Goal: Task Accomplishment & Management: Use online tool/utility

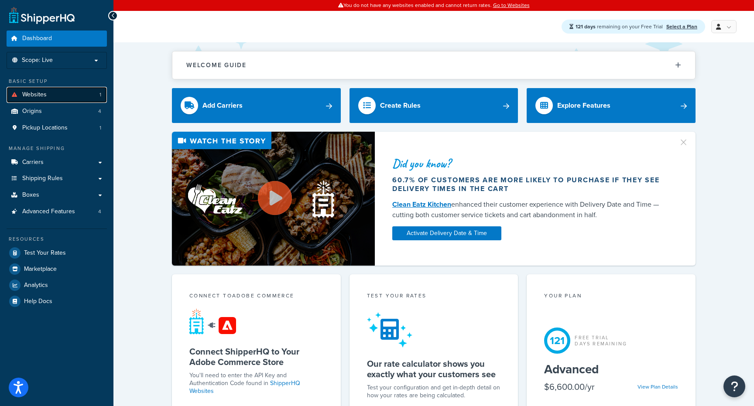
click at [82, 96] on link "Websites 1" at bounding box center [57, 95] width 100 height 16
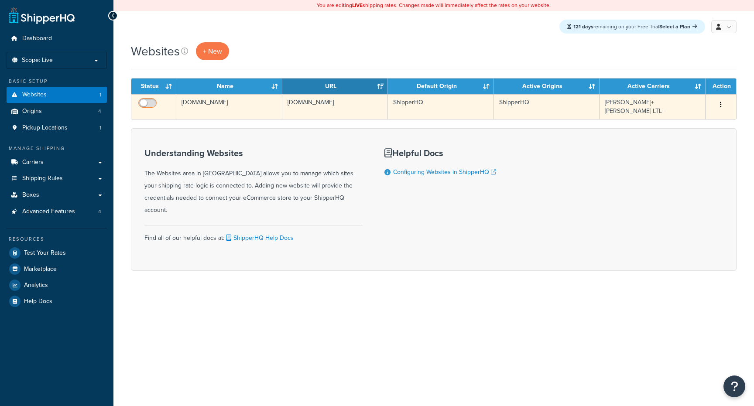
click at [153, 102] on input "checkbox" at bounding box center [149, 105] width 24 height 11
checkbox input "true"
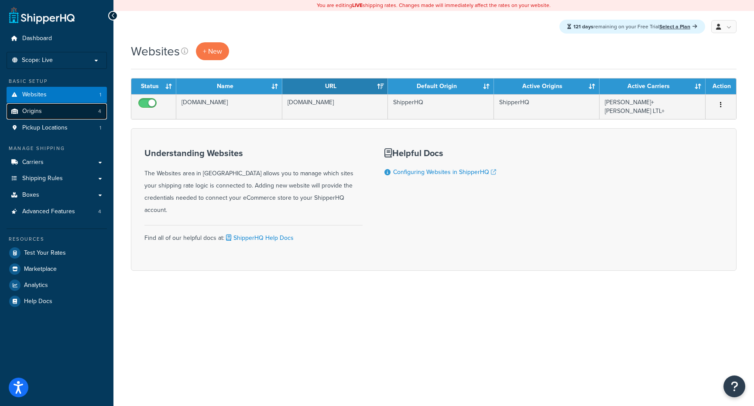
click at [63, 111] on link "Origins 4" at bounding box center [57, 111] width 100 height 16
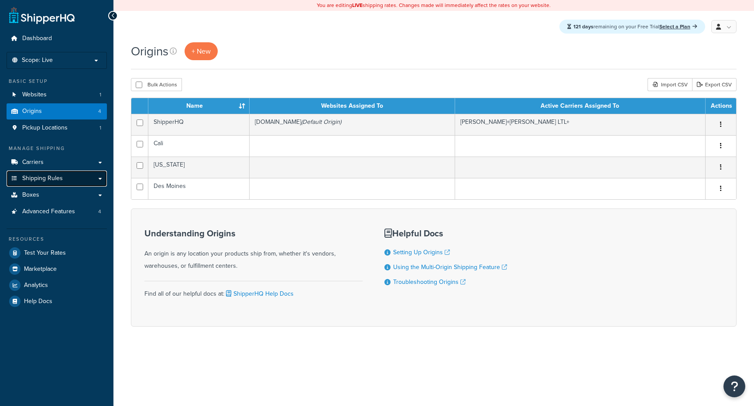
click at [64, 183] on link "Shipping Rules" at bounding box center [57, 179] width 100 height 16
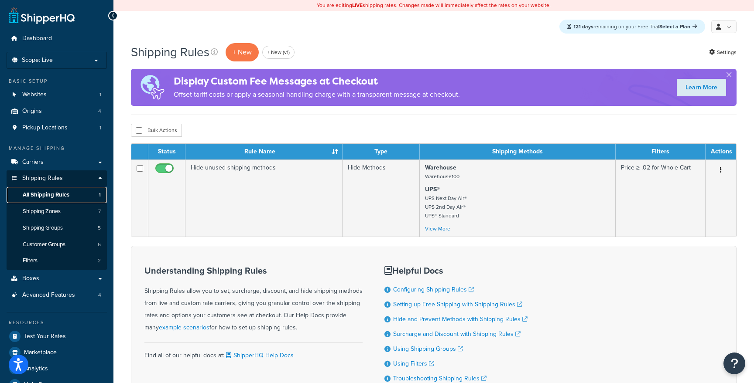
click at [77, 194] on link "All Shipping Rules 1" at bounding box center [57, 195] width 100 height 16
click at [246, 51] on p "+ New" at bounding box center [242, 52] width 33 height 18
click at [245, 50] on p "+ New" at bounding box center [242, 52] width 33 height 18
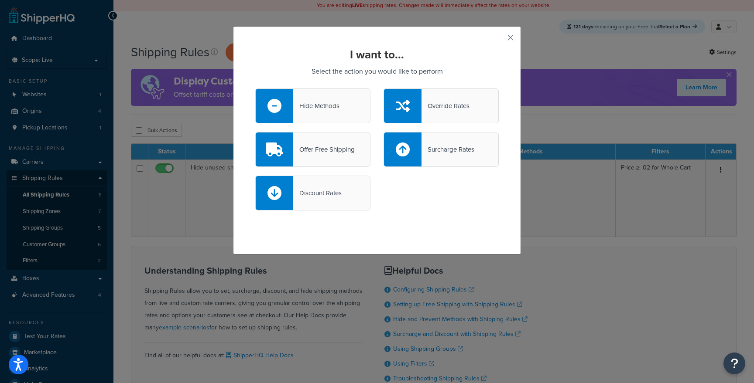
click at [421, 137] on div "Surcharge Rates" at bounding box center [440, 149] width 115 height 35
click at [0, 0] on input "Surcharge Rates" at bounding box center [0, 0] width 0 height 0
select select "CART"
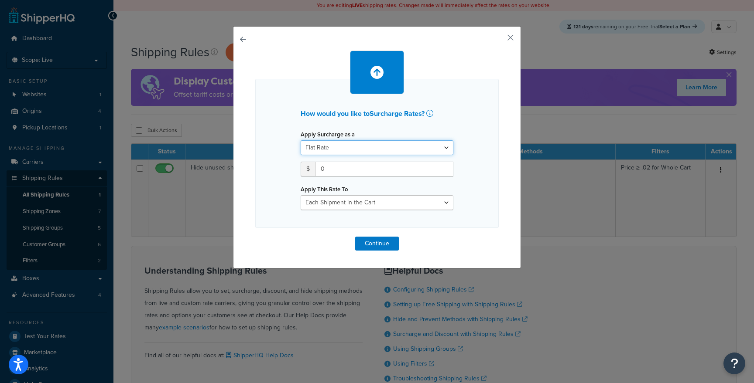
click at [421, 147] on select "Flat Rate Percentage Flat Rate & Percentage" at bounding box center [377, 147] width 153 height 15
click at [385, 168] on input "0" at bounding box center [384, 169] width 138 height 15
type input "5"
click at [384, 203] on select "Entire Cart Each Shipment in the Cart Each Origin in the Cart Each Shipping Gro…" at bounding box center [377, 202] width 153 height 15
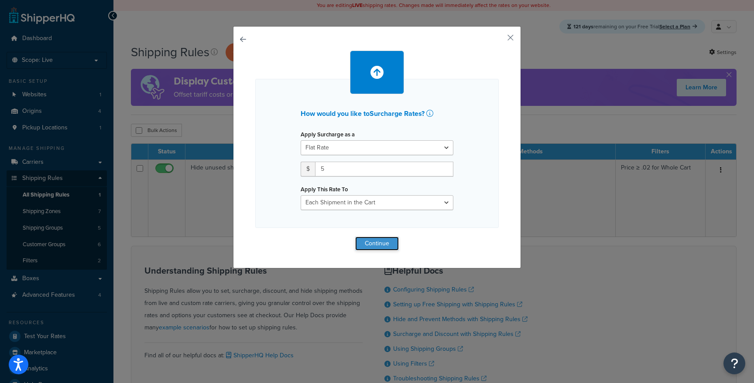
click at [389, 246] on button "Continue" at bounding box center [377, 244] width 44 height 14
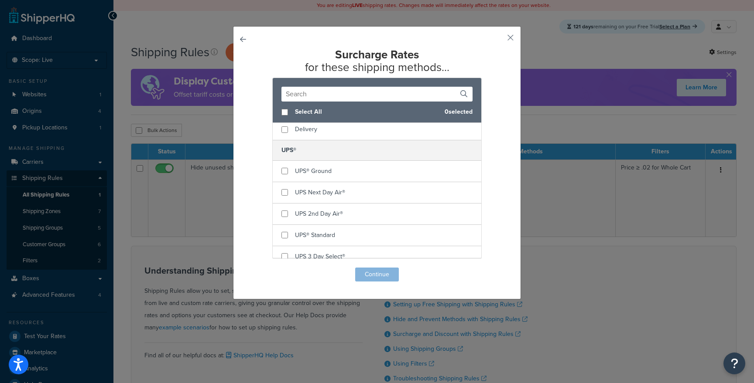
scroll to position [1110, 0]
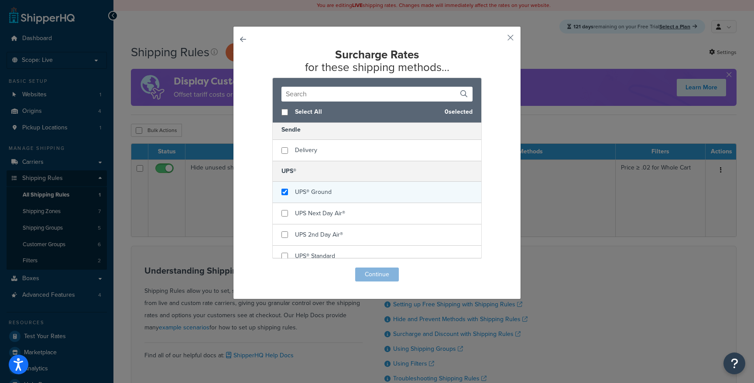
checkbox input "true"
click at [384, 196] on div "UPS® Ground" at bounding box center [377, 192] width 209 height 21
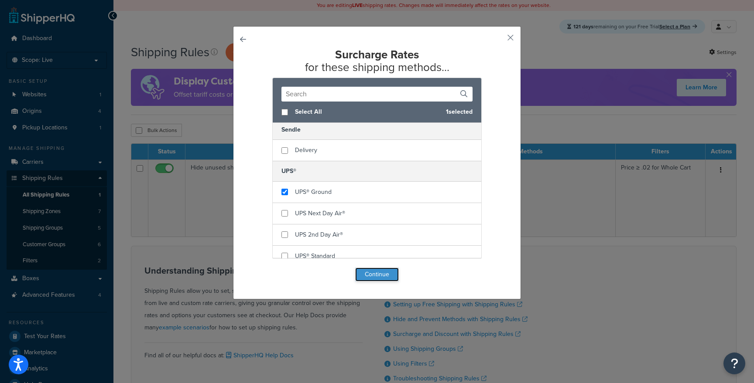
click at [385, 273] on button "Continue" at bounding box center [377, 275] width 44 height 14
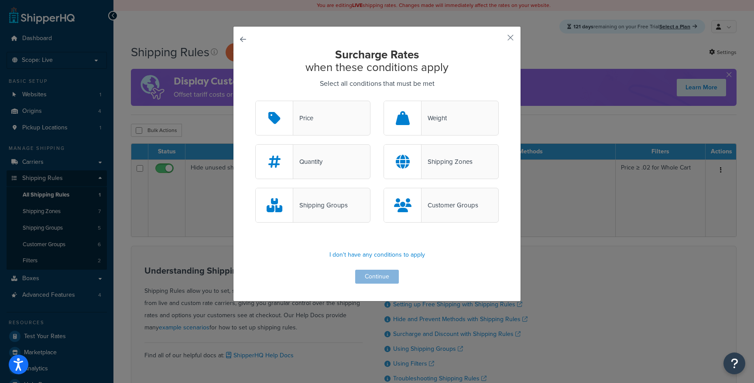
click at [345, 198] on div "Shipping Groups" at bounding box center [312, 205] width 115 height 35
click at [0, 0] on input "Shipping Groups" at bounding box center [0, 0] width 0 height 0
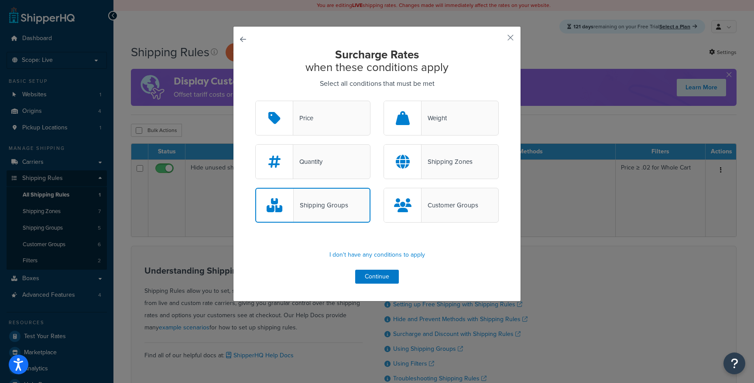
click at [325, 210] on div "Shipping Groups" at bounding box center [321, 205] width 55 height 12
click at [0, 0] on input "Shipping Groups" at bounding box center [0, 0] width 0 height 0
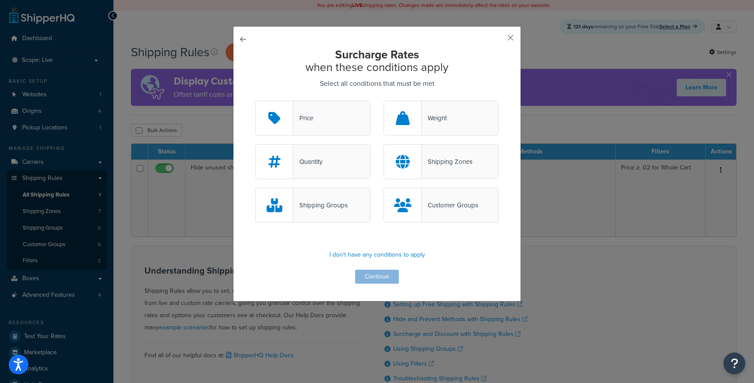
click at [340, 131] on div "Price" at bounding box center [312, 118] width 115 height 35
click at [0, 0] on input "Price" at bounding box center [0, 0] width 0 height 0
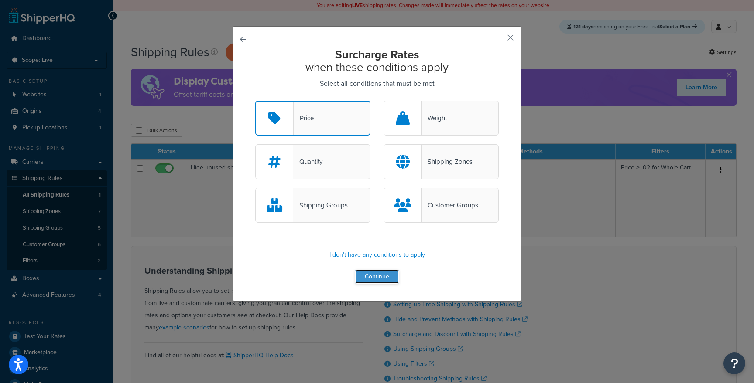
click at [386, 279] on button "Continue" at bounding box center [377, 277] width 44 height 14
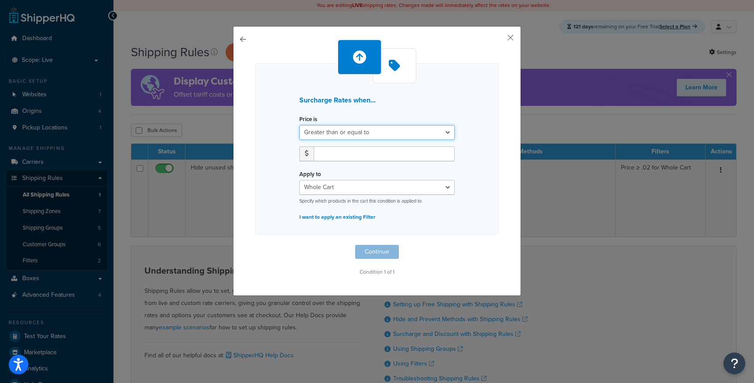
click at [366, 133] on select "Greater than or equal to Between or equal to Less than or equal to" at bounding box center [376, 132] width 155 height 15
click at [299, 125] on select "Greater than or equal to Between or equal to Less than or equal to" at bounding box center [376, 132] width 155 height 15
click at [255, 245] on button "button" at bounding box center [255, 245] width 0 height 0
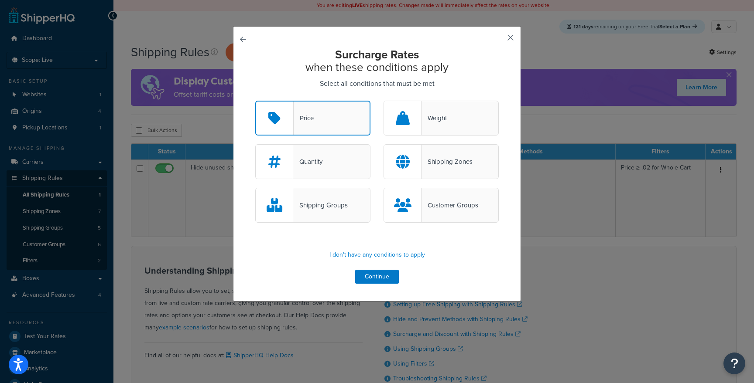
click at [499, 40] on button "button" at bounding box center [497, 41] width 2 height 2
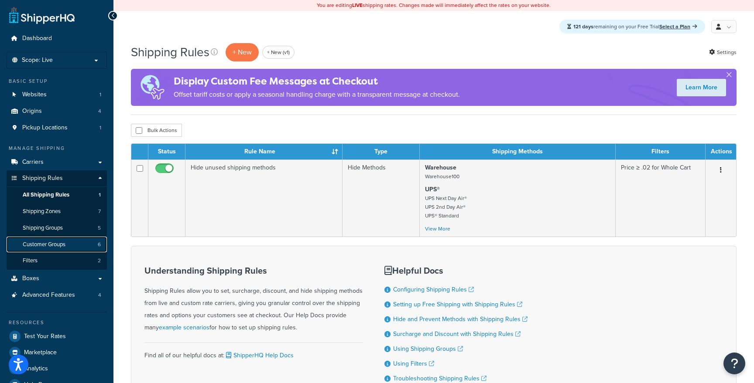
click at [89, 240] on link "Customer Groups 6" at bounding box center [57, 245] width 100 height 16
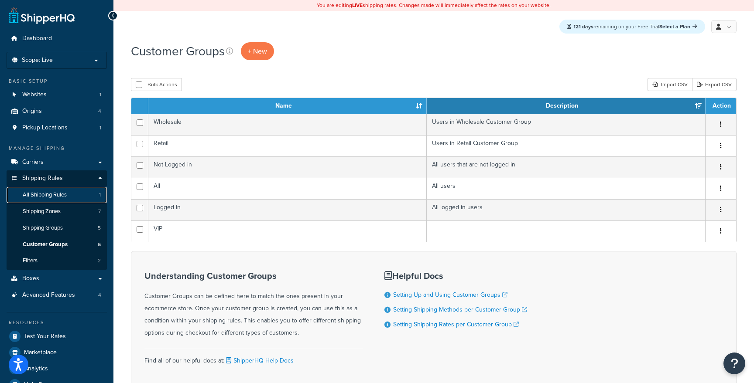
click at [78, 198] on link "All Shipping Rules 1" at bounding box center [57, 195] width 100 height 16
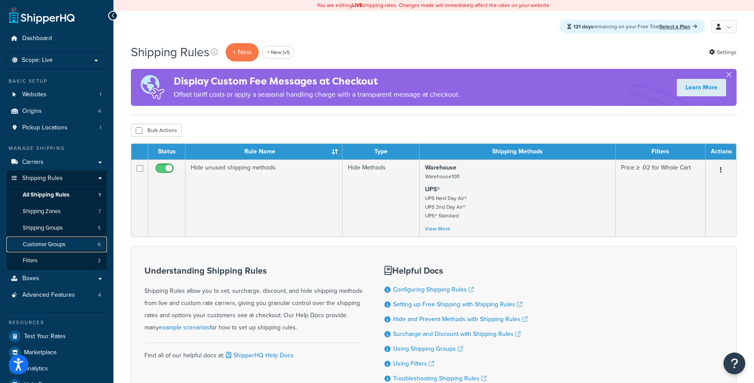
click at [59, 239] on link "Customer Groups 6" at bounding box center [57, 245] width 100 height 16
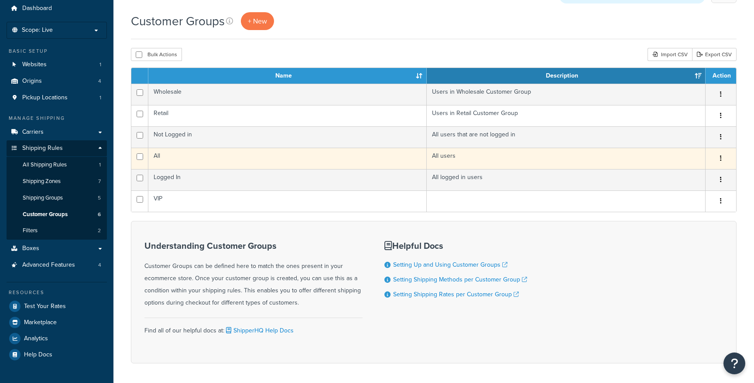
scroll to position [31, 0]
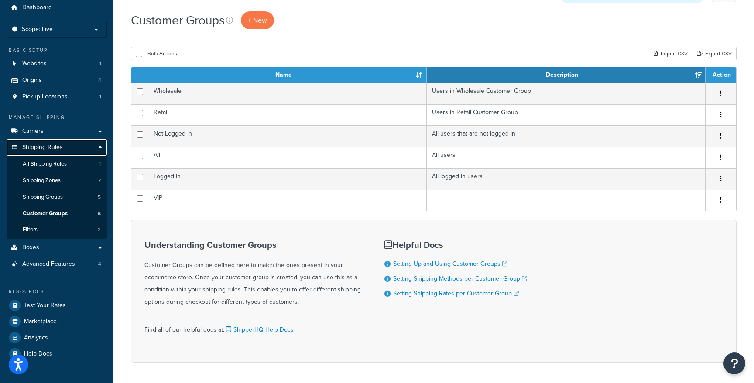
click at [81, 148] on link "Shipping Rules" at bounding box center [57, 148] width 100 height 16
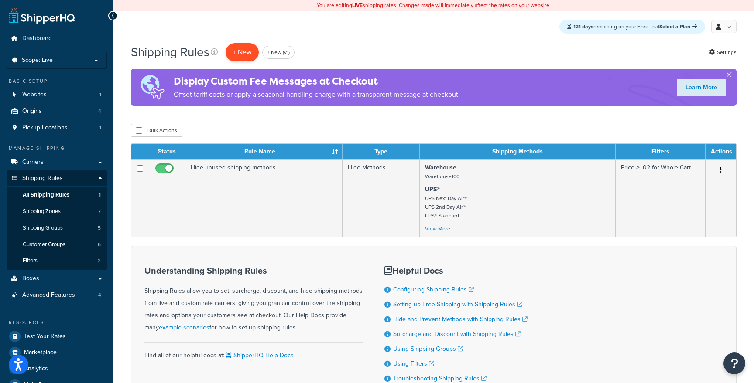
click at [244, 53] on p "+ New" at bounding box center [242, 52] width 33 height 18
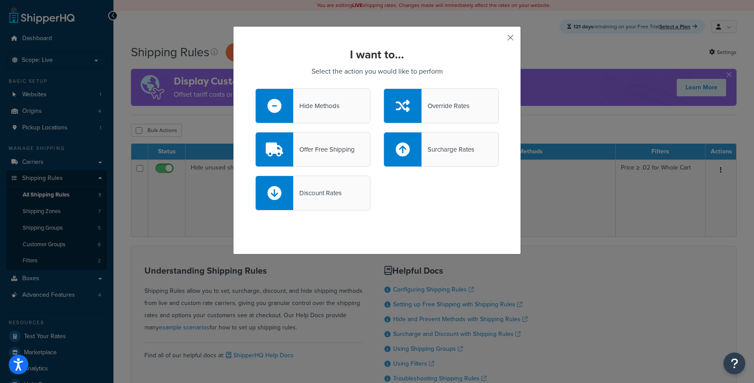
click at [499, 40] on button "button" at bounding box center [497, 41] width 2 height 2
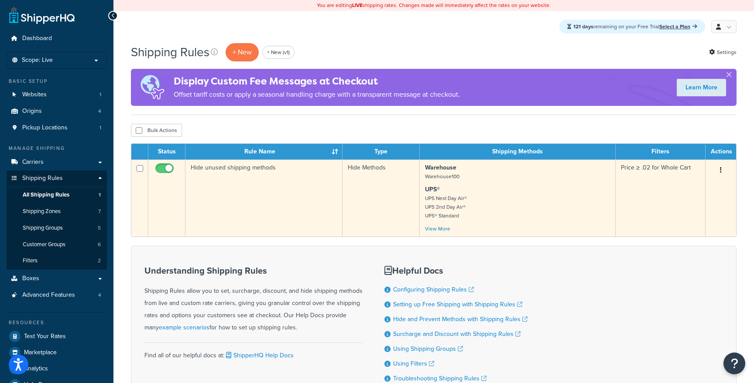
click at [718, 167] on button "button" at bounding box center [720, 171] width 12 height 14
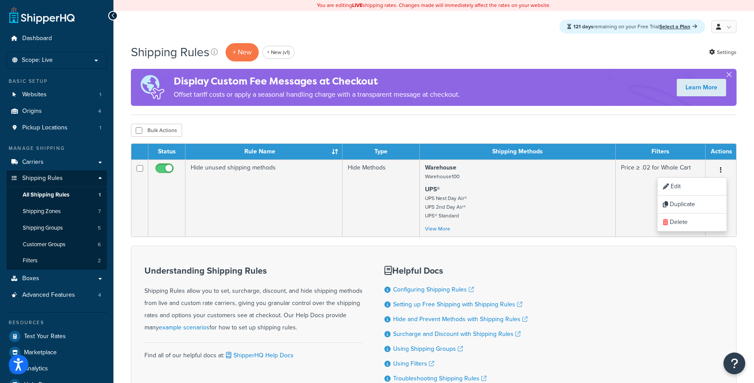
click at [656, 124] on div "Bulk Actions Duplicate Delete" at bounding box center [433, 130] width 605 height 13
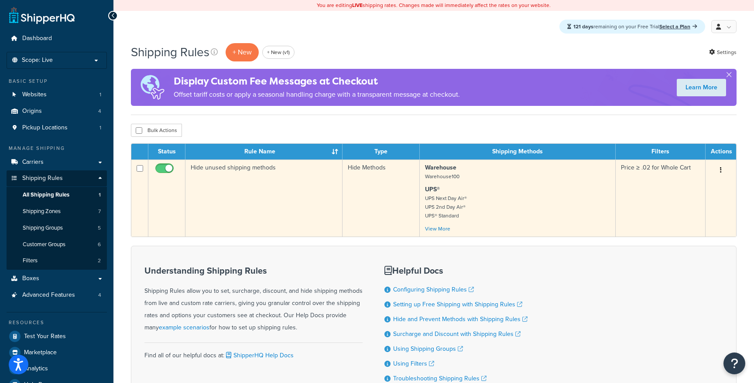
click at [720, 169] on icon "button" at bounding box center [721, 170] width 2 height 6
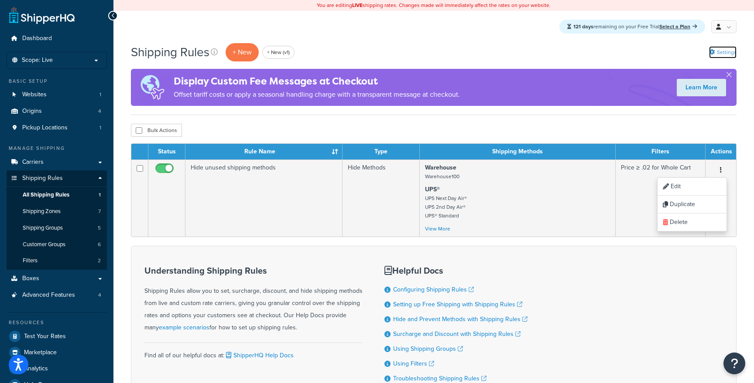
click at [719, 51] on link "Settings" at bounding box center [722, 52] width 27 height 12
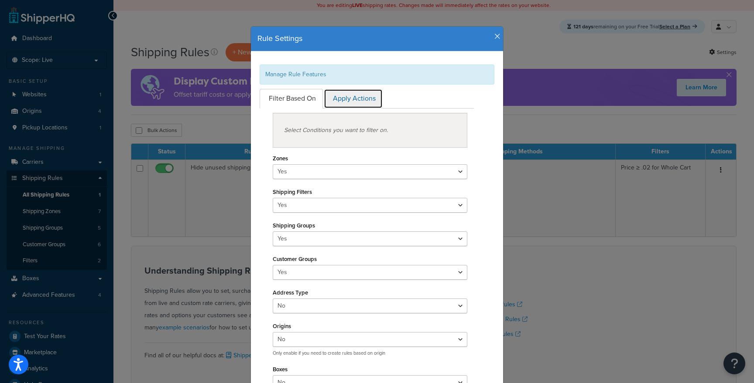
click at [367, 103] on link "Apply Actions" at bounding box center [353, 99] width 59 height 20
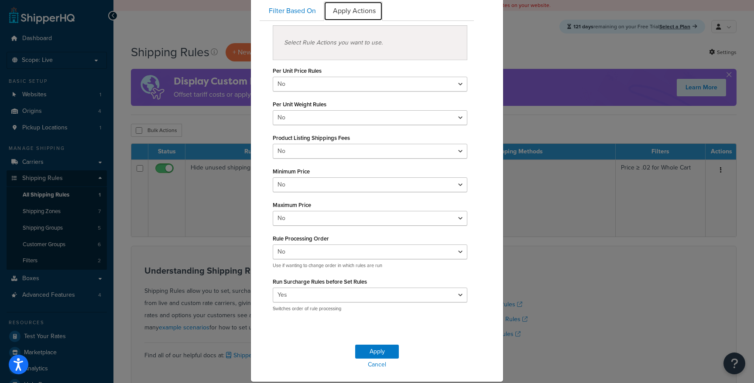
scroll to position [88, 0]
click at [403, 246] on select "Yes No" at bounding box center [370, 251] width 195 height 15
select select "true"
click at [273, 244] on select "Yes No" at bounding box center [370, 251] width 195 height 15
click at [382, 350] on button "Apply" at bounding box center [377, 352] width 44 height 14
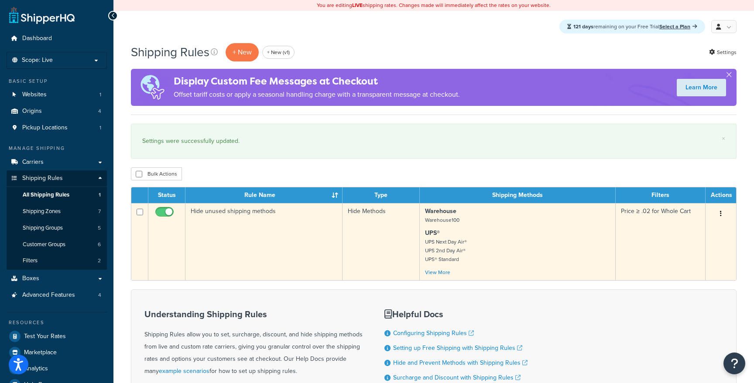
click at [720, 211] on icon "button" at bounding box center [721, 214] width 2 height 6
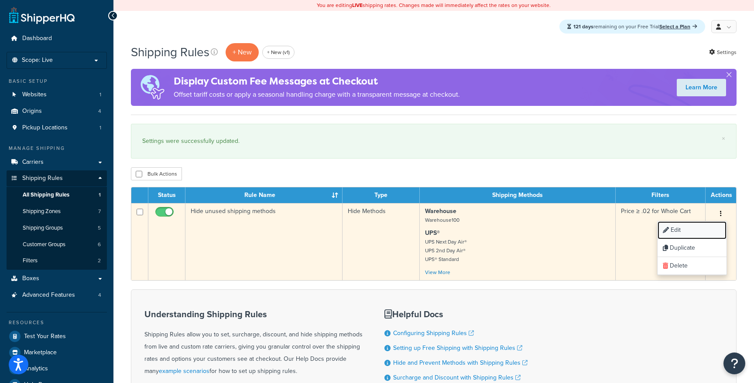
click at [694, 233] on link "Edit" at bounding box center [691, 231] width 69 height 18
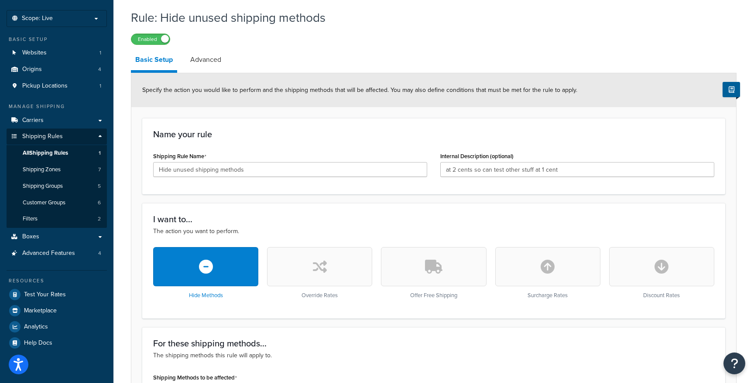
scroll to position [11, 0]
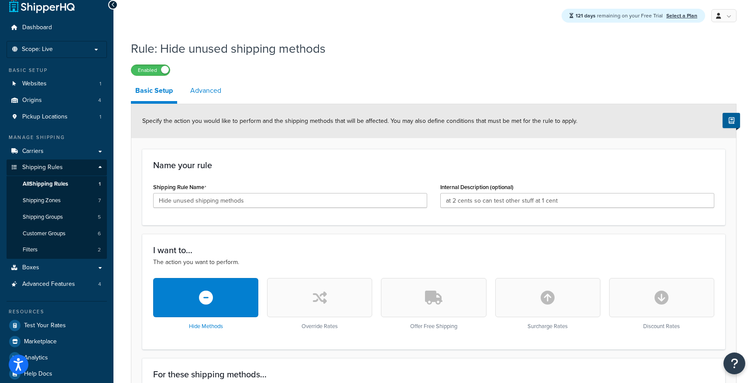
click at [204, 96] on link "Advanced" at bounding box center [206, 90] width 40 height 21
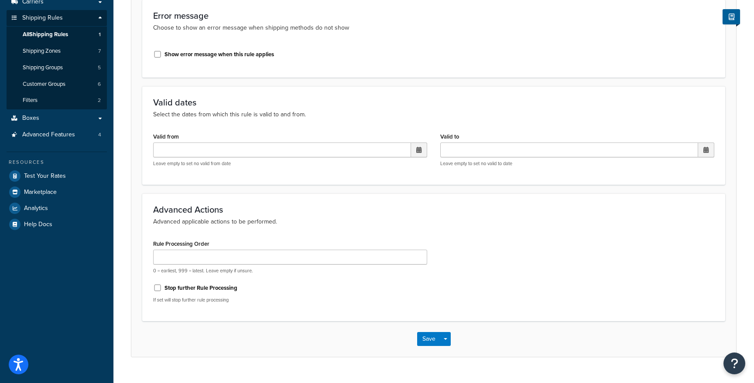
scroll to position [178, 0]
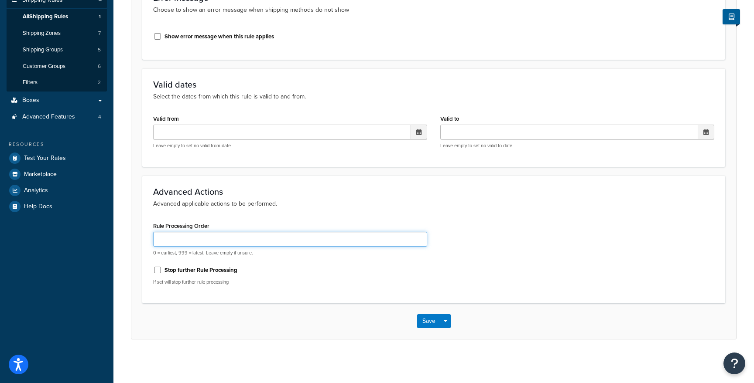
click at [321, 241] on input "Rule Processing Order" at bounding box center [290, 239] width 274 height 15
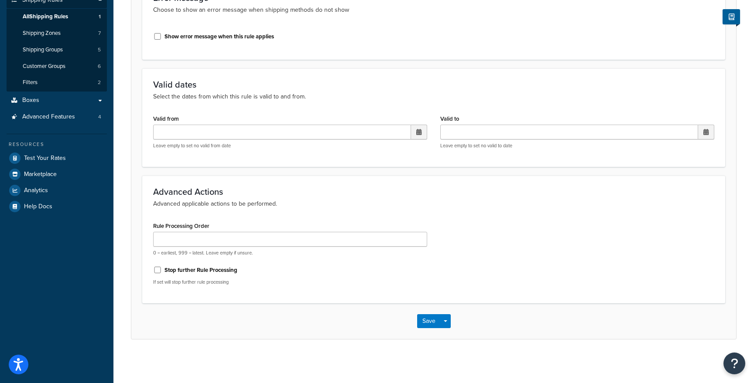
click at [357, 214] on div "Advanced Actions Advanced applicable actions to be performed. Rule Processing O…" at bounding box center [433, 240] width 583 height 128
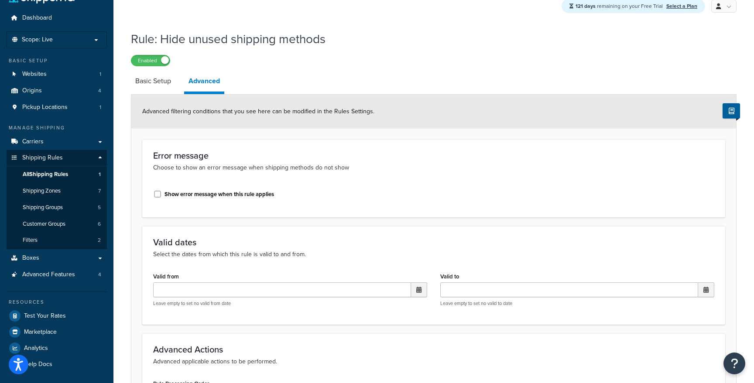
scroll to position [12, 0]
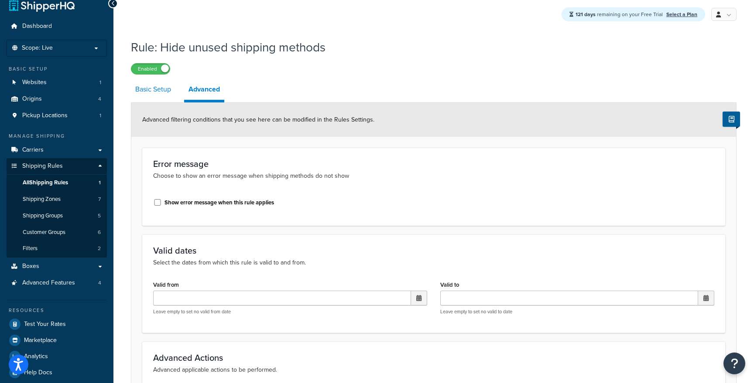
click at [154, 93] on link "Basic Setup" at bounding box center [153, 89] width 44 height 21
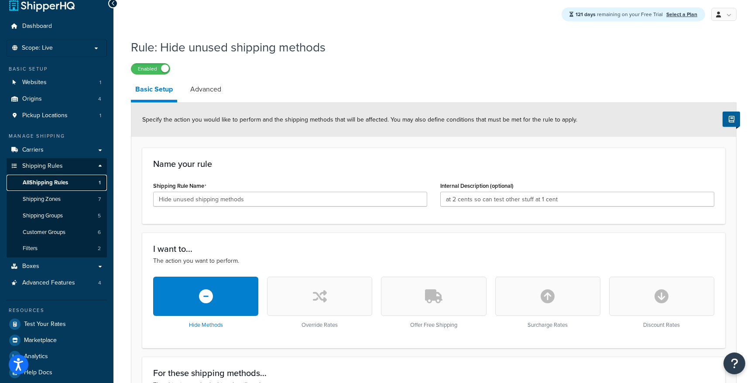
click at [80, 185] on link "All Shipping Rules 1" at bounding box center [57, 183] width 100 height 16
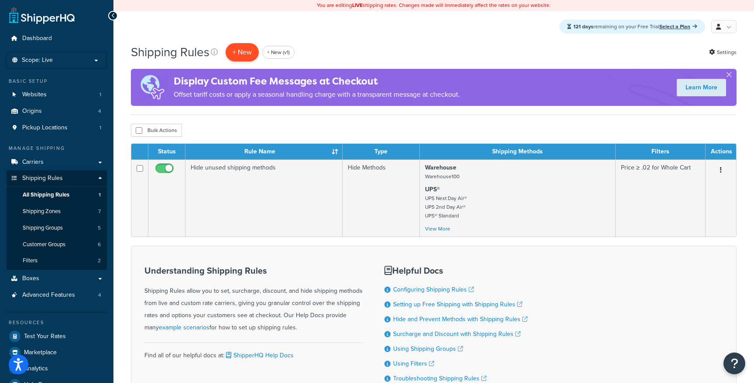
click at [247, 51] on p "+ New" at bounding box center [242, 52] width 33 height 18
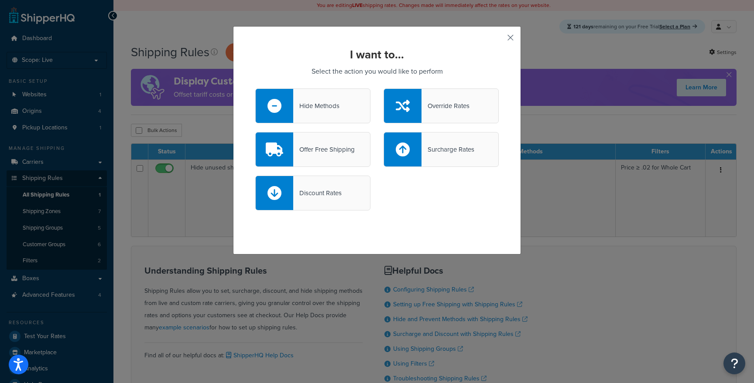
click at [499, 40] on button "button" at bounding box center [497, 41] width 2 height 2
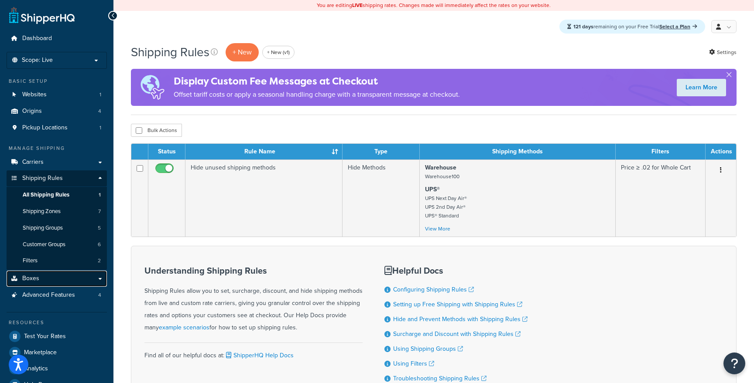
click at [62, 276] on link "Boxes" at bounding box center [57, 279] width 100 height 16
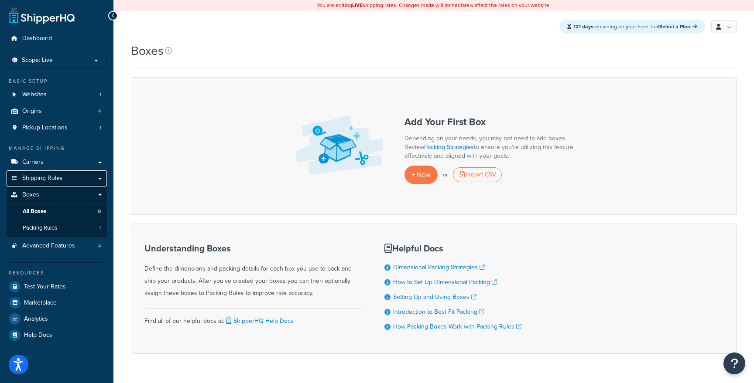
click at [83, 174] on link "Shipping Rules" at bounding box center [57, 179] width 100 height 16
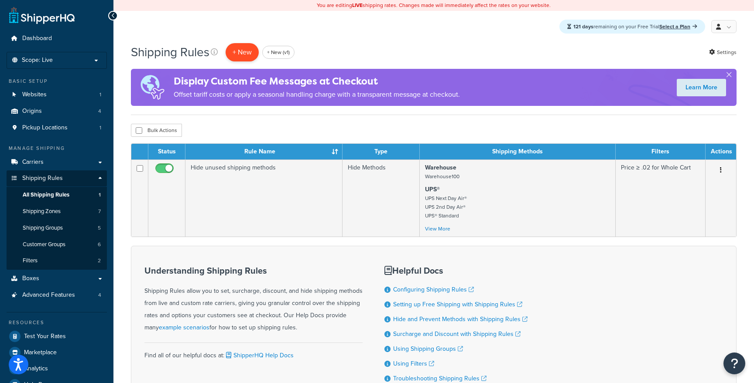
click at [252, 49] on p "+ New" at bounding box center [242, 52] width 33 height 18
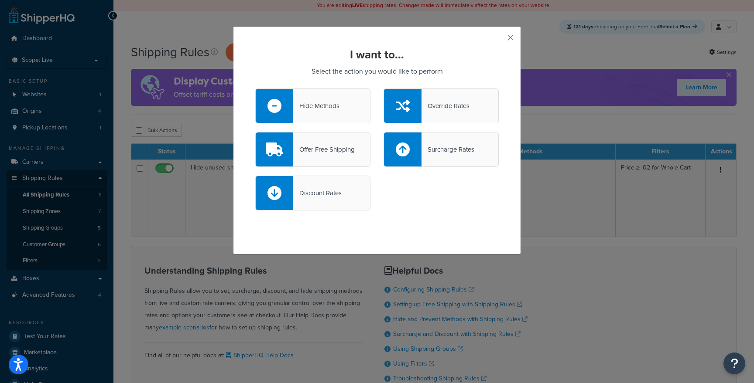
click at [412, 164] on div at bounding box center [403, 150] width 38 height 34
click at [0, 0] on input "Surcharge Rates" at bounding box center [0, 0] width 0 height 0
select select "CART"
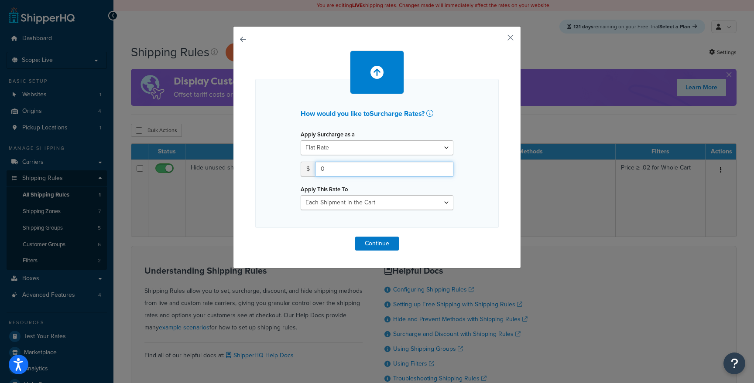
click at [353, 170] on input "0" at bounding box center [384, 169] width 138 height 15
type input "10"
click at [364, 245] on button "Continue" at bounding box center [377, 244] width 44 height 14
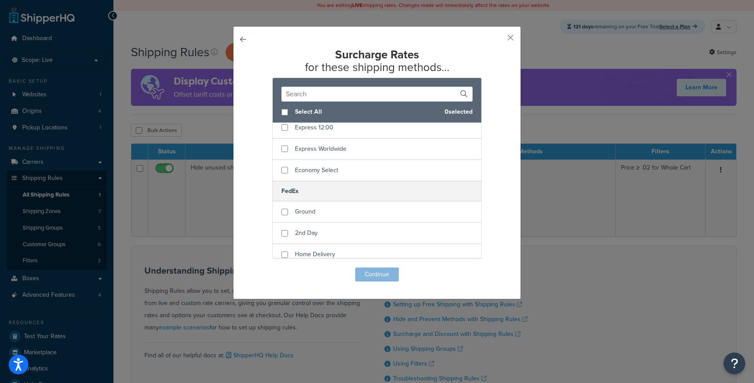
scroll to position [712, 0]
checkbox input "true"
click at [357, 214] on div "Ground" at bounding box center [377, 208] width 209 height 21
click at [382, 277] on button "Continue" at bounding box center [377, 275] width 44 height 14
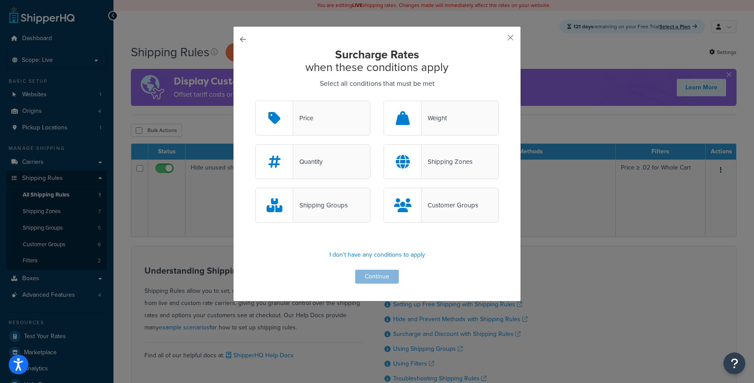
click at [358, 171] on div "Quantity" at bounding box center [312, 161] width 115 height 35
click at [0, 0] on input "Quantity" at bounding box center [0, 0] width 0 height 0
click at [377, 274] on button "Continue" at bounding box center [377, 277] width 44 height 14
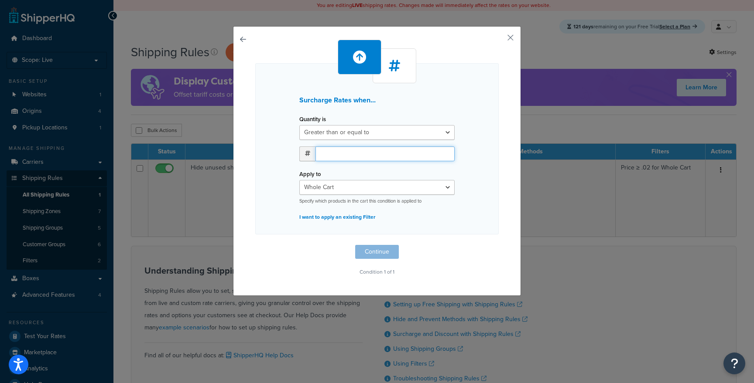
click at [383, 153] on input "number" at bounding box center [384, 154] width 139 height 15
type input "1"
click at [377, 250] on button "Continue" at bounding box center [377, 252] width 44 height 14
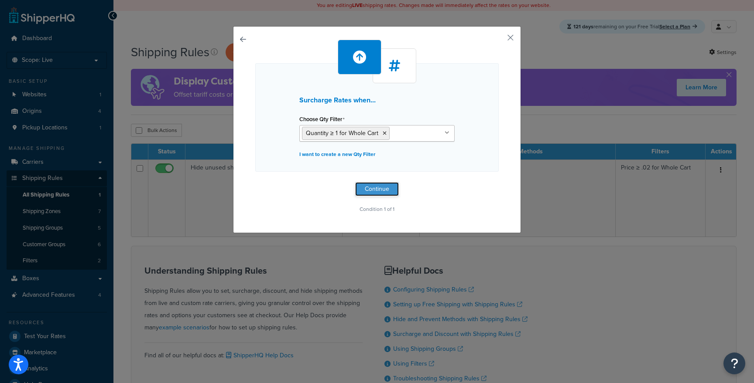
click at [390, 186] on button "Continue" at bounding box center [377, 189] width 44 height 14
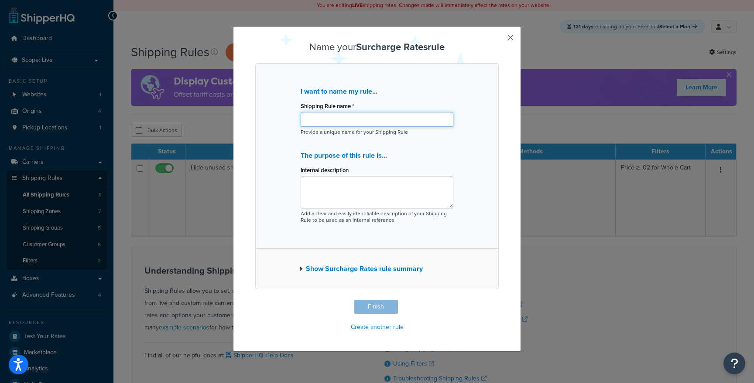
click at [408, 120] on input "Shipping Rule name *" at bounding box center [377, 119] width 153 height 15
click at [437, 131] on p "Provide a unique name for your Shipping Rule" at bounding box center [377, 132] width 153 height 7
click at [425, 121] on input "Shipping Rule name *" at bounding box center [377, 119] width 153 height 15
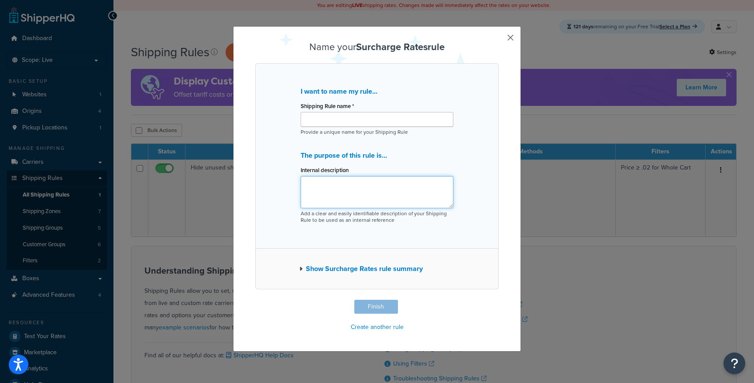
click at [373, 193] on textarea "Internal description" at bounding box center [377, 192] width 153 height 32
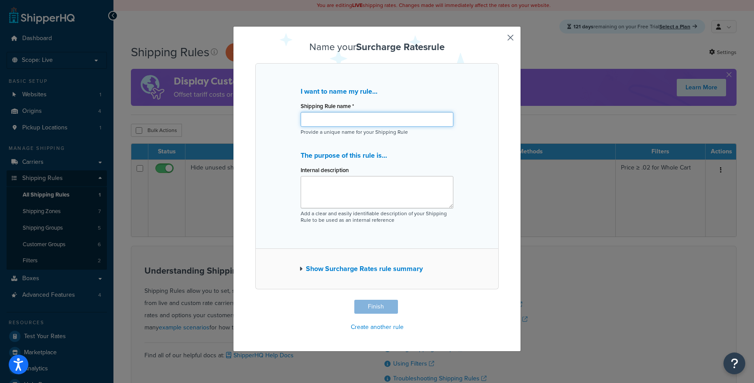
click at [433, 123] on input "Shipping Rule name *" at bounding box center [377, 119] width 153 height 15
type input "R"
type input "Fedex markup"
click at [381, 303] on button "Finish" at bounding box center [376, 307] width 44 height 14
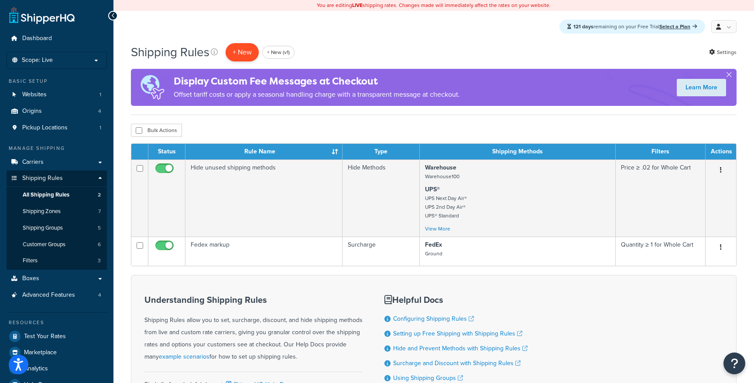
click at [239, 50] on p "+ New" at bounding box center [242, 52] width 33 height 18
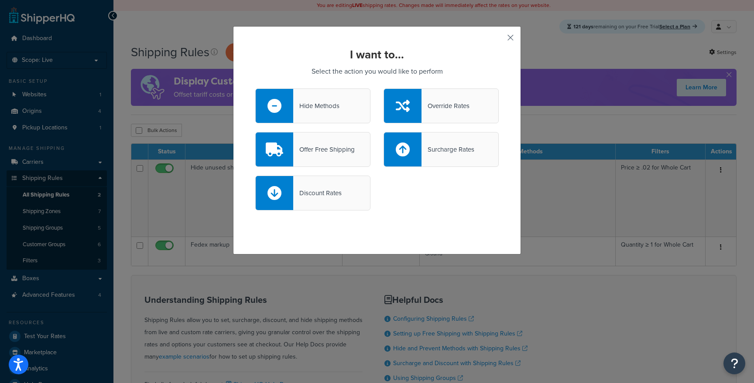
click at [499, 40] on button "button" at bounding box center [497, 41] width 2 height 2
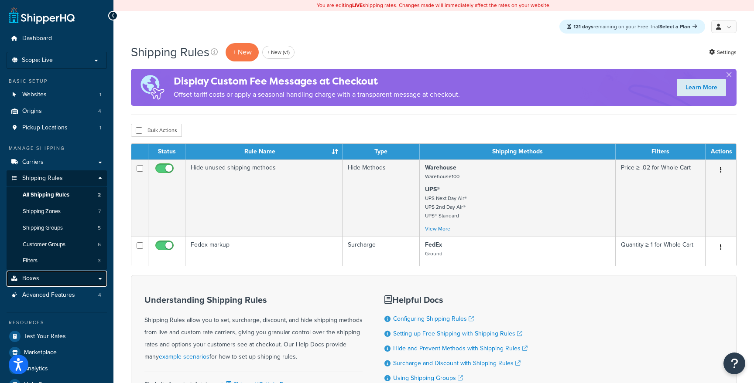
click at [62, 276] on link "Boxes" at bounding box center [57, 279] width 100 height 16
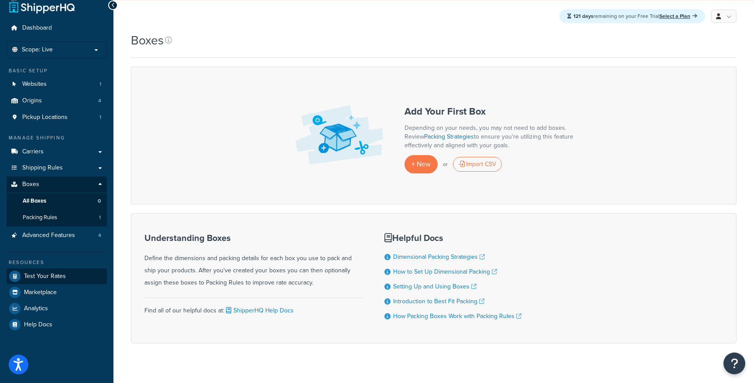
scroll to position [13, 0]
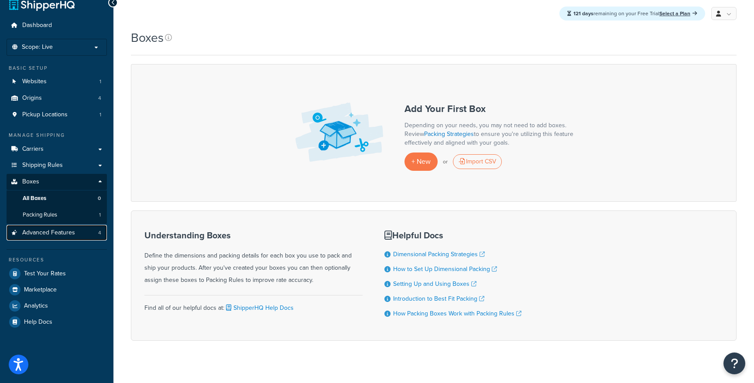
click at [65, 227] on link "Advanced Features 4" at bounding box center [57, 233] width 100 height 16
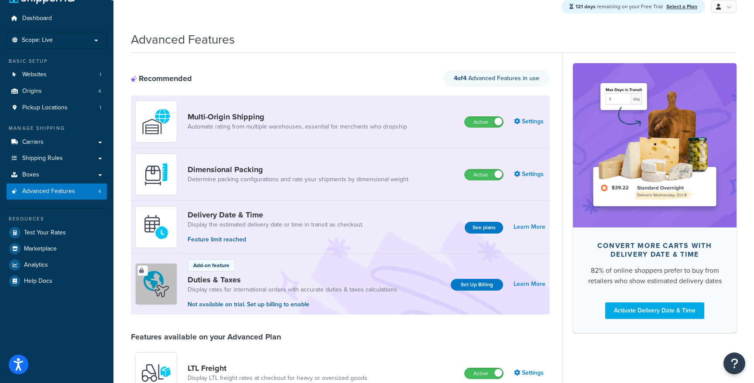
scroll to position [24, 0]
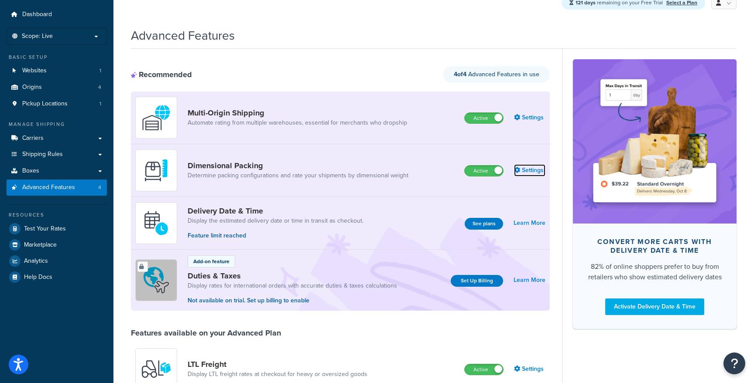
click at [532, 170] on link "Settings" at bounding box center [529, 170] width 31 height 12
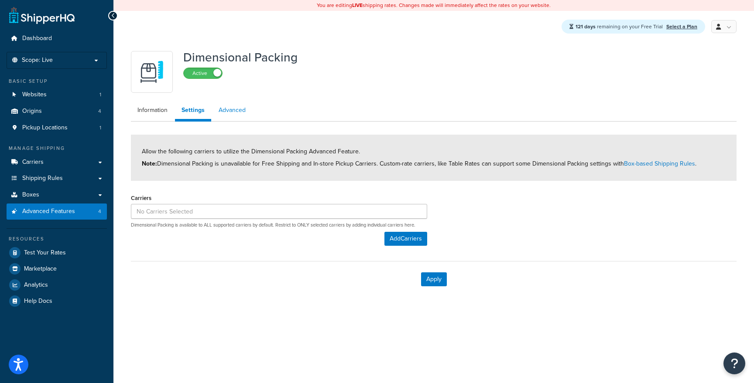
click at [225, 113] on link "Advanced" at bounding box center [232, 110] width 40 height 17
select select "false"
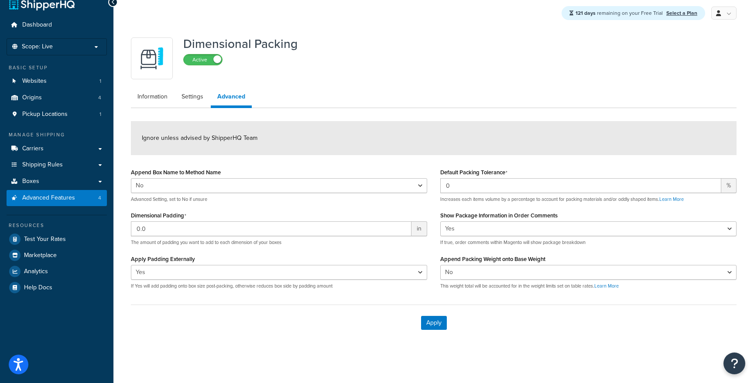
scroll to position [14, 0]
click at [154, 93] on link "Information" at bounding box center [152, 95] width 43 height 17
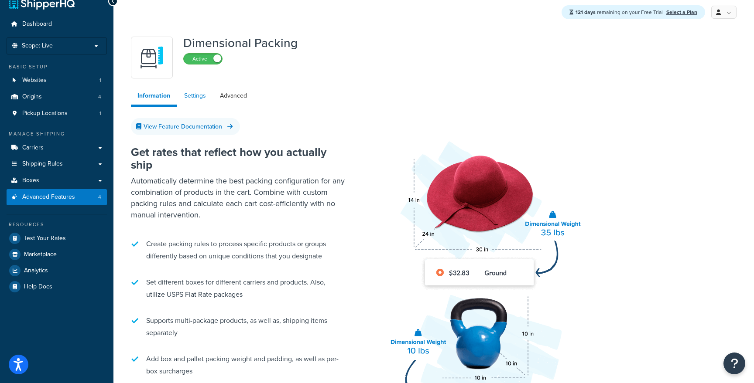
click at [192, 94] on link "Settings" at bounding box center [195, 95] width 35 height 17
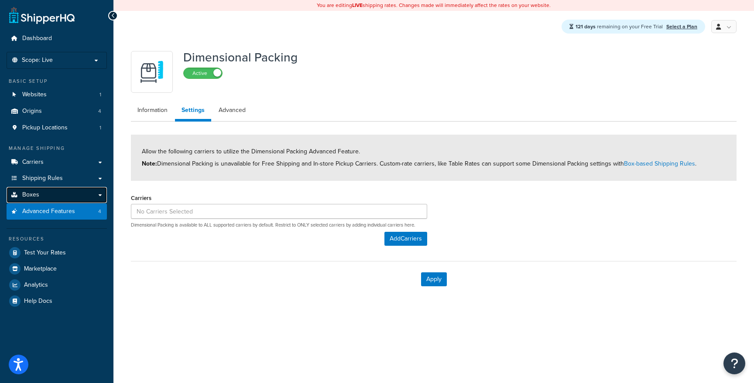
click at [69, 198] on link "Boxes" at bounding box center [57, 195] width 100 height 16
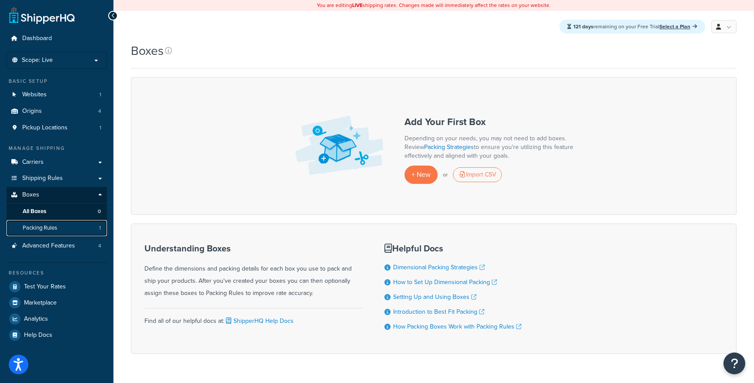
click at [69, 231] on link "Packing Rules 1" at bounding box center [57, 228] width 100 height 16
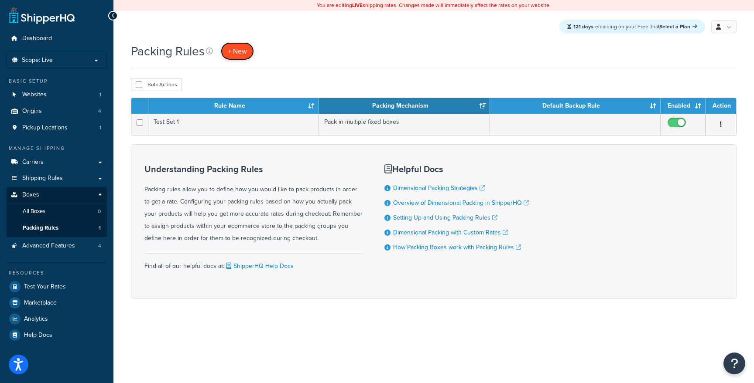
click at [241, 51] on span "+ New" at bounding box center [237, 51] width 19 height 10
